Goal: Navigation & Orientation: Understand site structure

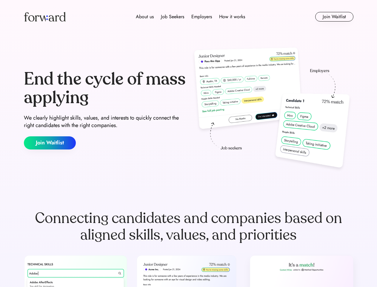
click at [189, 143] on div "End the cycle of mass applying We clearly highlight skills, values, and interes…" at bounding box center [189, 109] width 330 height 128
click at [189, 17] on div "About us Job Seekers Employers How it works" at bounding box center [190, 16] width 235 height 7
click at [45, 17] on img at bounding box center [45, 17] width 42 height 10
click at [191, 17] on div "About us Job Seekers Employers How it works" at bounding box center [190, 16] width 235 height 7
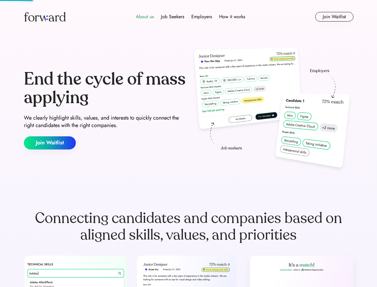
click at [145, 17] on div "About us" at bounding box center [145, 16] width 18 height 7
click at [173, 17] on div "Job Seekers" at bounding box center [172, 16] width 23 height 7
click at [202, 17] on div "Employers" at bounding box center [202, 16] width 21 height 7
click at [232, 17] on div "How it works" at bounding box center [232, 16] width 26 height 7
click at [334, 17] on button "Join Waitlist" at bounding box center [335, 17] width 38 height 10
